Goal: Transaction & Acquisition: Obtain resource

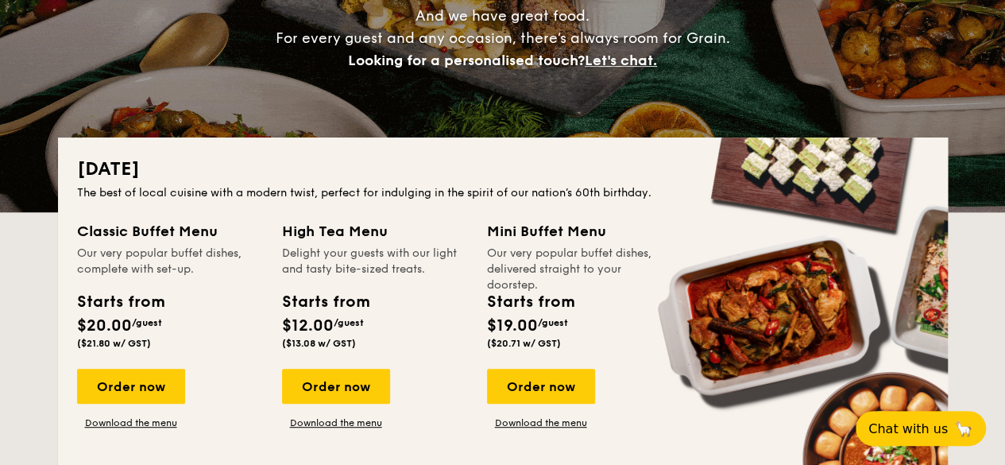
scroll to position [238, 0]
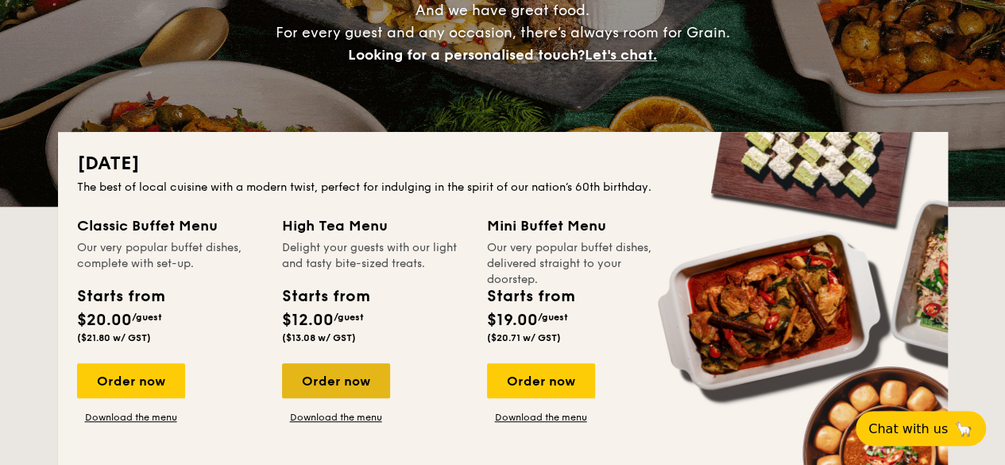
click at [341, 379] on div "Order now" at bounding box center [336, 380] width 108 height 35
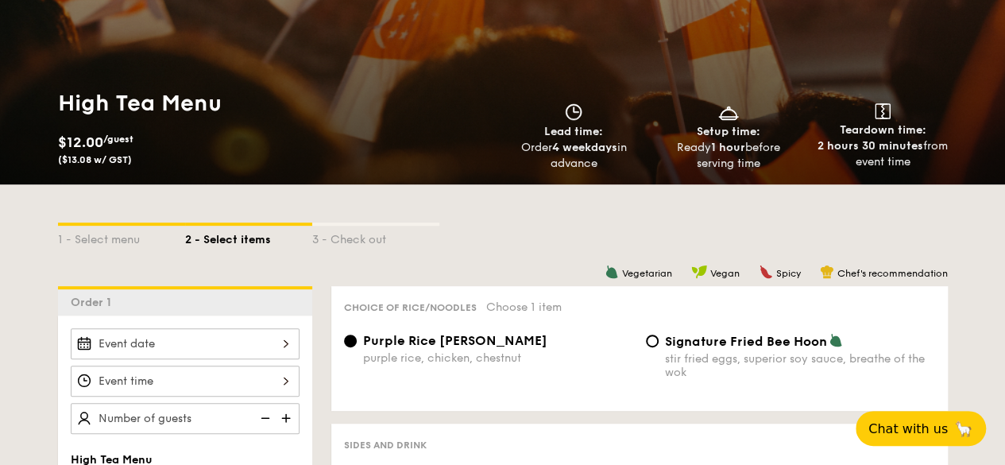
scroll to position [318, 0]
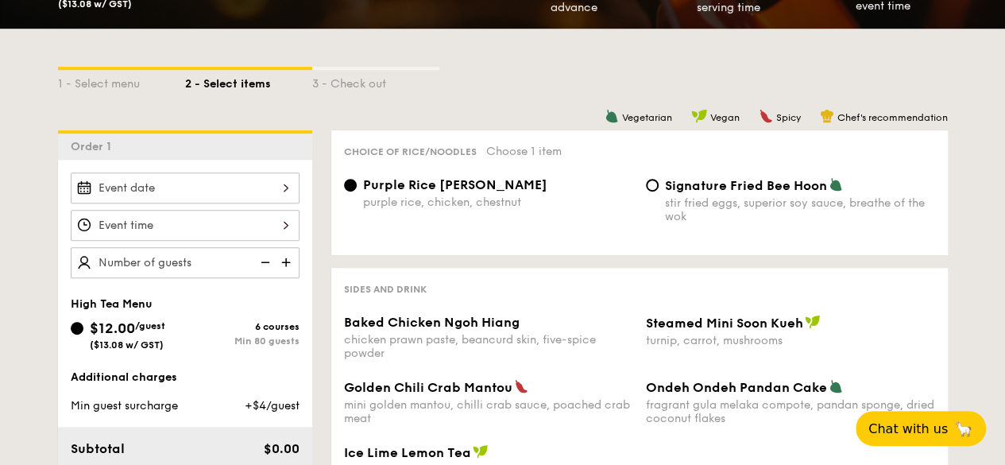
scroll to position [238, 0]
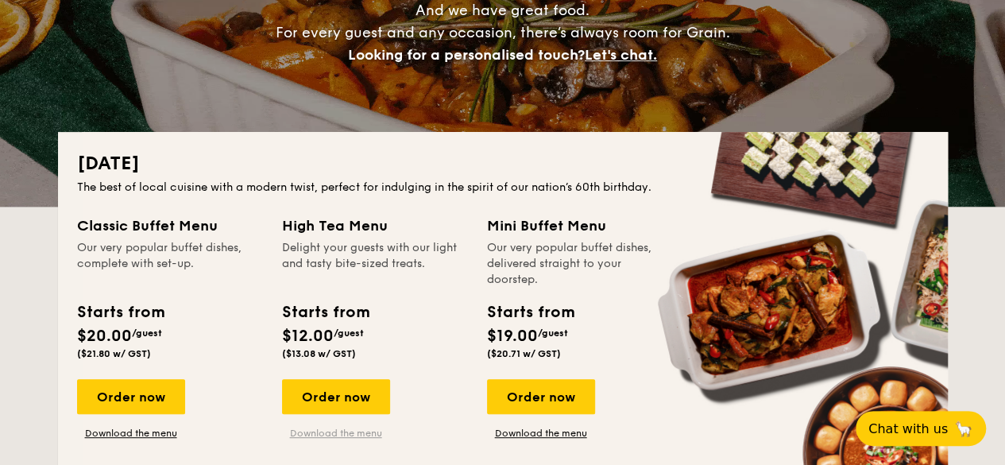
click at [324, 434] on link "Download the menu" at bounding box center [336, 432] width 108 height 13
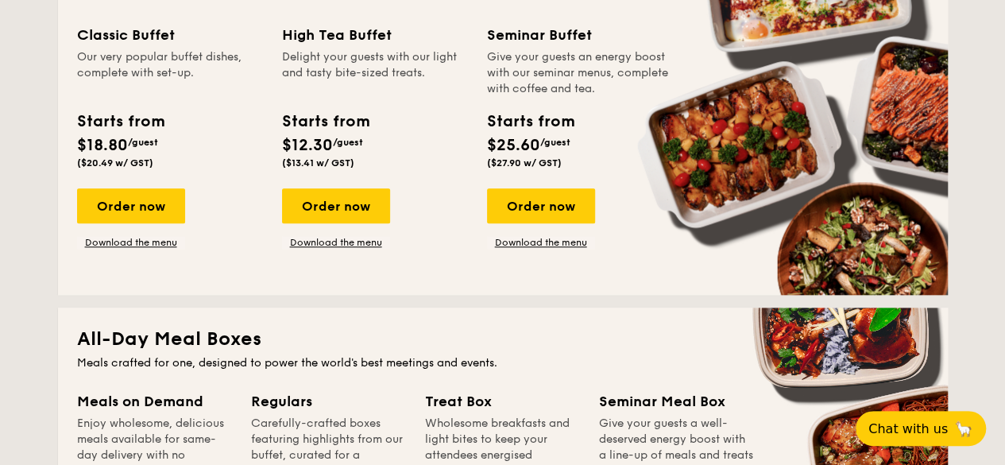
scroll to position [874, 0]
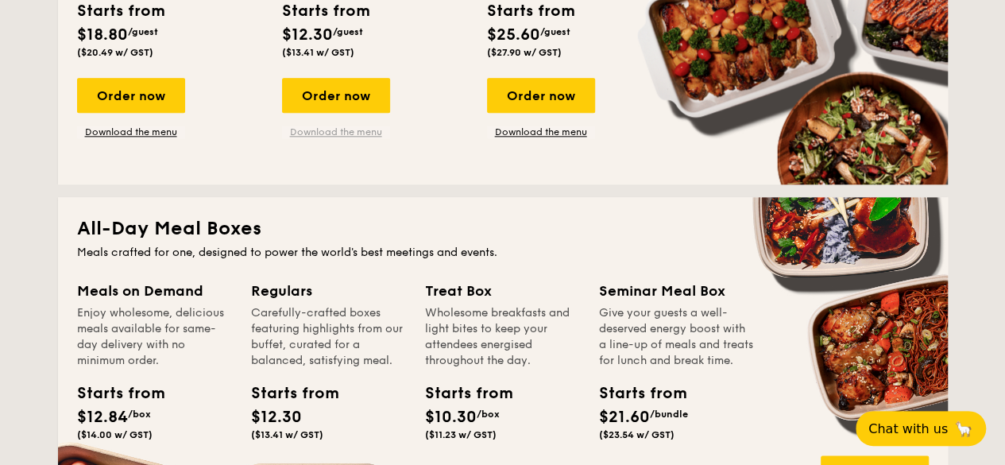
click at [361, 133] on link "Download the menu" at bounding box center [336, 131] width 108 height 13
